Goal: Navigation & Orientation: Find specific page/section

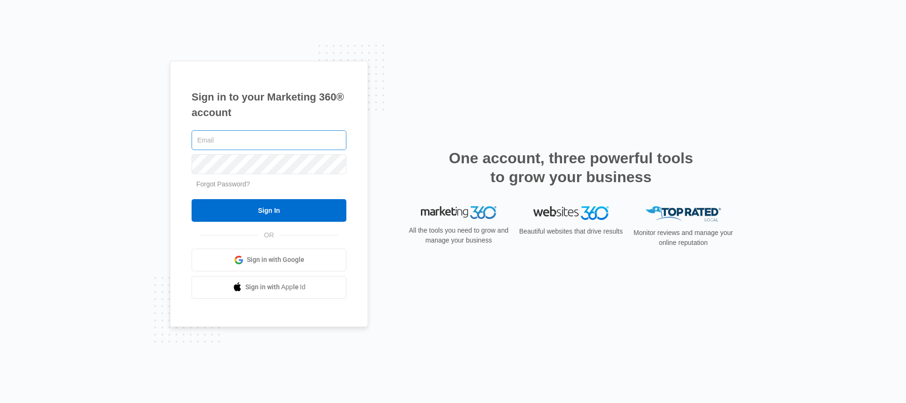
click at [215, 140] on input "text" at bounding box center [269, 140] width 155 height 20
click at [189, 142] on div "Sign in to your Marketing 360® account Forgot Password? Sign In OR Sign in with…" at bounding box center [269, 194] width 198 height 266
click at [233, 141] on input "text" at bounding box center [269, 140] width 155 height 20
type input "[EMAIL_ADDRESS][PERSON_NAME][DOMAIN_NAME]"
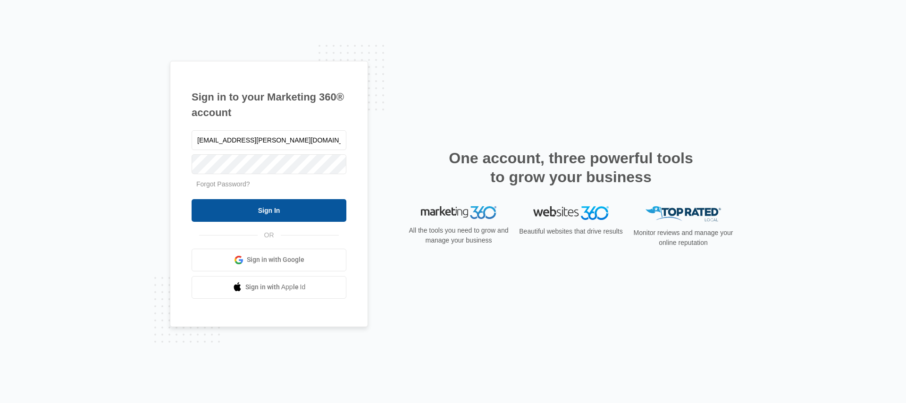
click at [236, 200] on input "Sign In" at bounding box center [269, 210] width 155 height 23
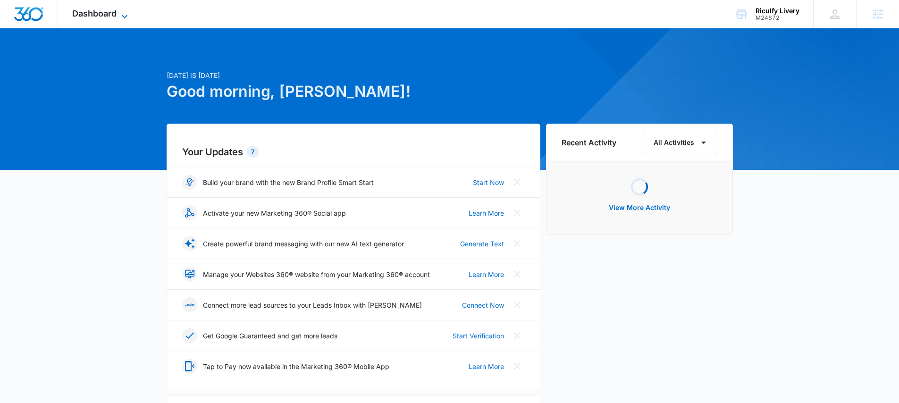
click at [75, 13] on span "Dashboard" at bounding box center [94, 13] width 44 height 10
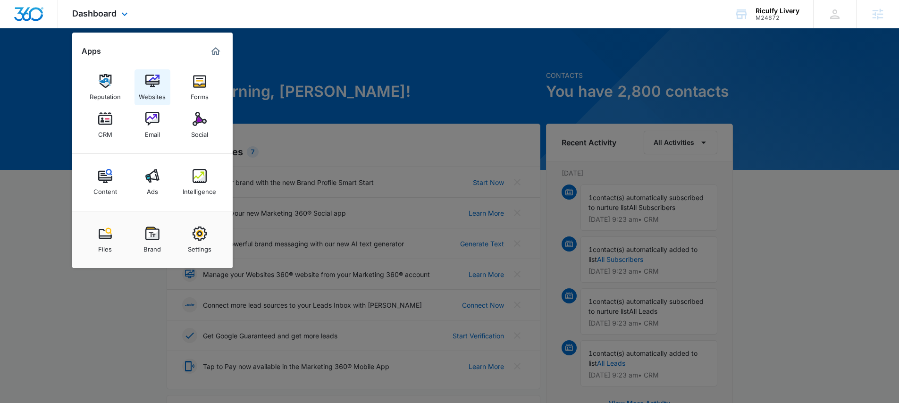
click at [150, 78] on img at bounding box center [152, 81] width 14 height 14
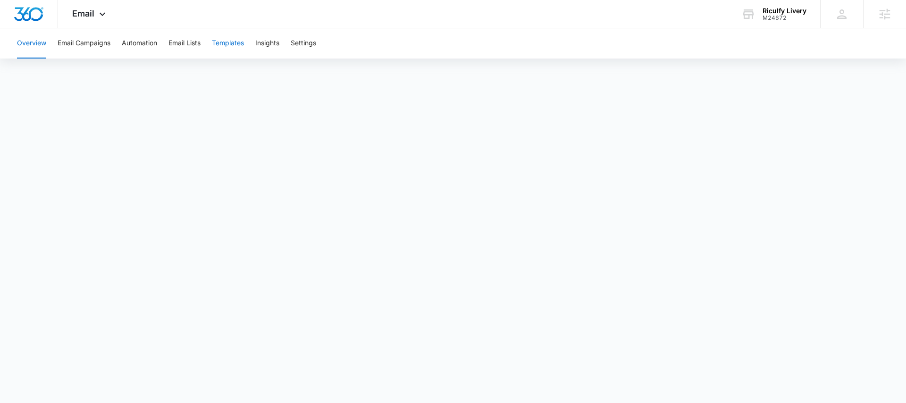
click at [226, 40] on button "Templates" at bounding box center [228, 43] width 32 height 30
click at [96, 24] on div "Email Apps Reputation Websites Forms CRM Email Social Content Ads Intelligence …" at bounding box center [90, 14] width 64 height 28
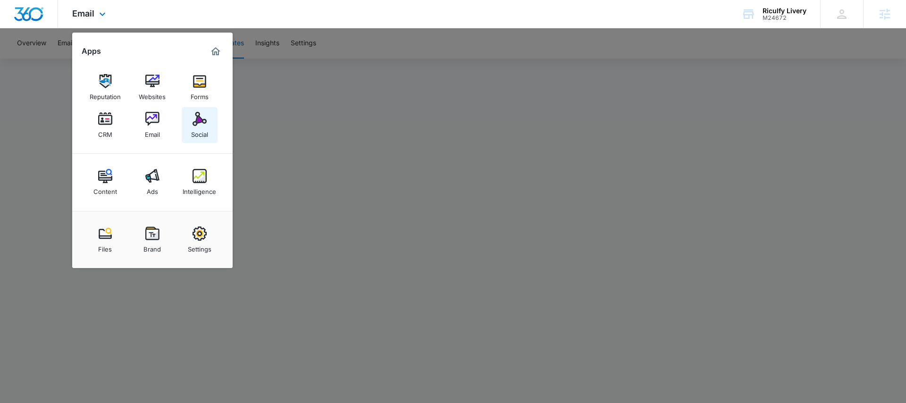
click at [209, 138] on link "Social" at bounding box center [200, 125] width 36 height 36
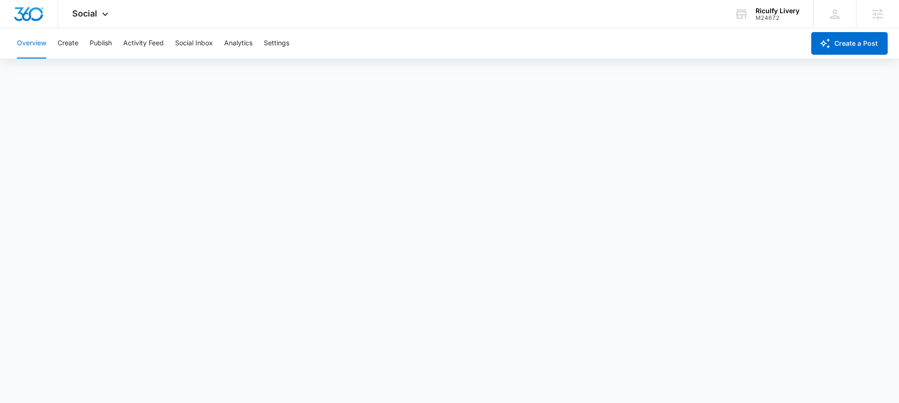
click at [79, 42] on div "Overview Create Publish Activity Feed Social Inbox Analytics Settings" at bounding box center [407, 43] width 793 height 30
click at [78, 42] on button "Create" at bounding box center [68, 43] width 21 height 30
click at [100, 72] on button "Approvals" at bounding box center [92, 72] width 32 height 26
click at [120, 48] on div "Overview Create Publish Activity Feed Social Inbox Analytics Settings" at bounding box center [407, 43] width 793 height 30
click at [85, 27] on div "Social Apps Reputation Websites Forms CRM Email Social Content Ads Intelligence…" at bounding box center [91, 14] width 67 height 28
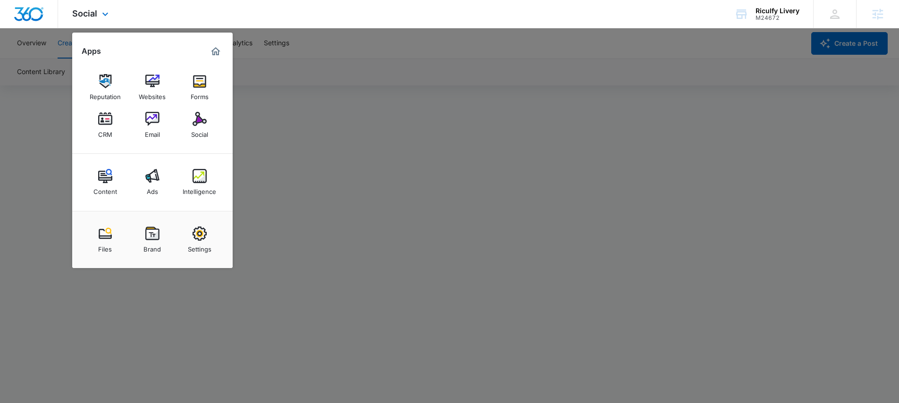
click at [85, 20] on div "Social Apps Reputation Websites Forms CRM Email Social Content Ads Intelligence…" at bounding box center [91, 14] width 67 height 28
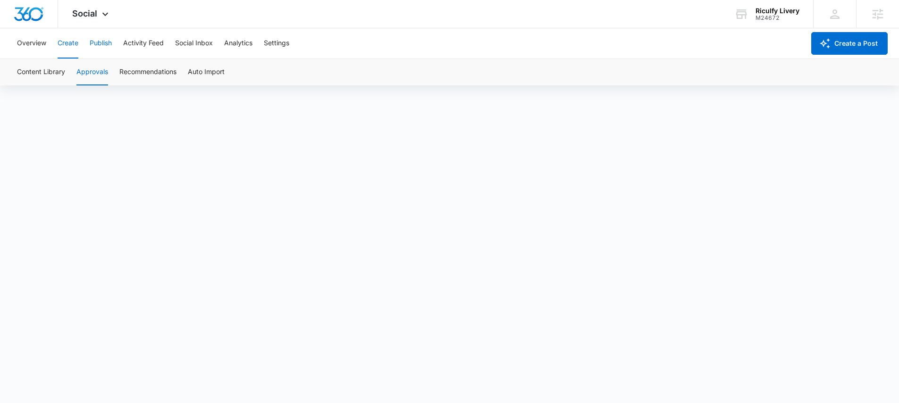
click at [98, 46] on button "Publish" at bounding box center [101, 43] width 22 height 30
click at [97, 70] on div "Calendar Schedules" at bounding box center [449, 72] width 876 height 26
click at [89, 70] on div "Calendar Schedules" at bounding box center [449, 72] width 876 height 26
click at [81, 71] on button "Schedules" at bounding box center [72, 72] width 32 height 26
click at [57, 50] on div "Overview Create Publish Activity Feed Social Inbox Analytics Settings" at bounding box center [407, 43] width 793 height 30
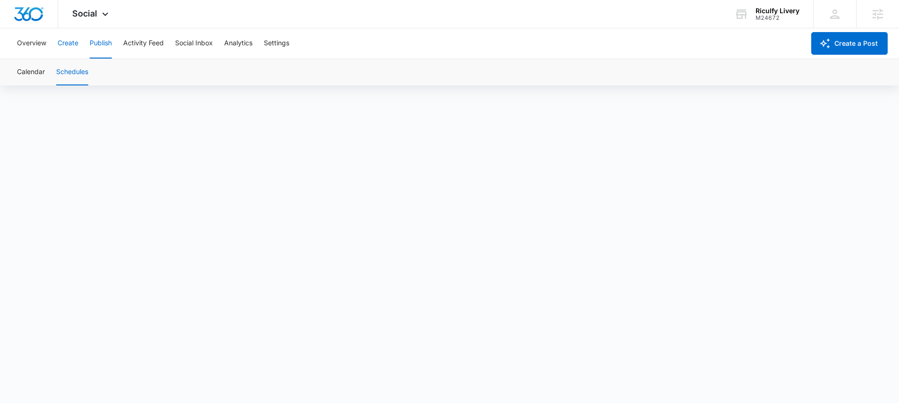
click at [60, 48] on button "Create" at bounding box center [68, 43] width 21 height 30
click at [88, 73] on button "Approvals" at bounding box center [92, 72] width 32 height 26
